Goal: Information Seeking & Learning: Learn about a topic

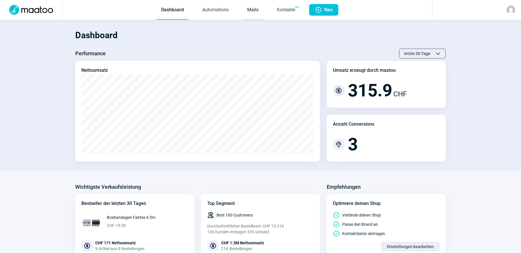
click at [254, 14] on link "Mails" at bounding box center [253, 10] width 21 height 19
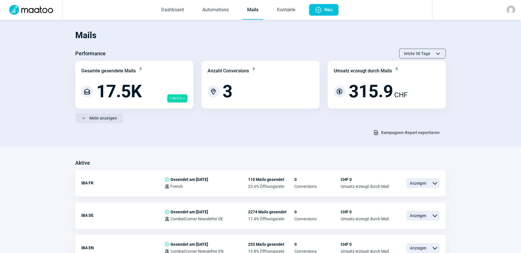
click at [100, 118] on span "Mehr anzeigen" at bounding box center [102, 117] width 27 height 9
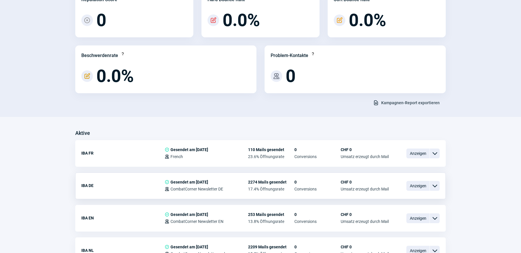
scroll to position [150, 0]
click at [86, 153] on div "IBA FR" at bounding box center [122, 153] width 83 height 12
click at [418, 153] on span "Anzeigen" at bounding box center [417, 153] width 23 height 10
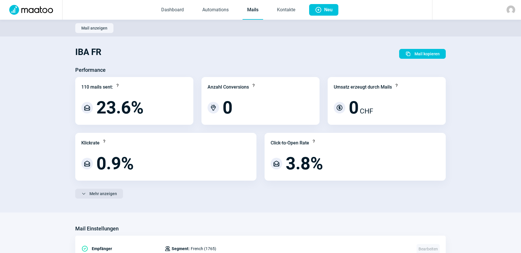
click at [102, 194] on span "Mehr anzeigen" at bounding box center [102, 193] width 27 height 9
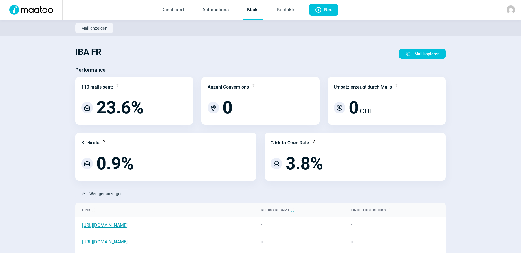
click at [248, 9] on link "Mails" at bounding box center [253, 10] width 21 height 19
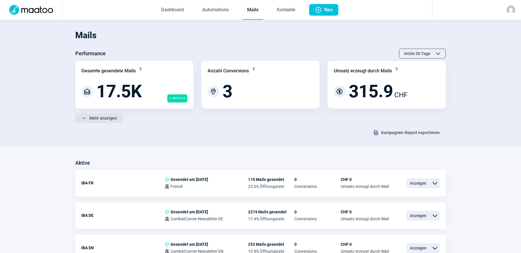
click at [107, 122] on span "Mehr anzeigen" at bounding box center [102, 117] width 27 height 9
